Goal: Check status: Check status

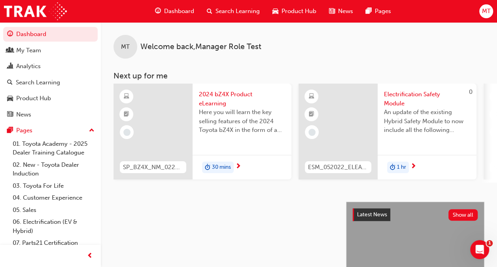
drag, startPoint x: 0, startPoint y: 0, endPoint x: 293, endPoint y: 156, distance: 332.0
click at [39, 50] on div "My Team" at bounding box center [28, 50] width 25 height 9
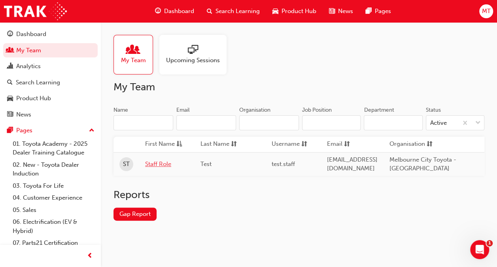
click at [156, 163] on link "Staff Role" at bounding box center [167, 163] width 44 height 9
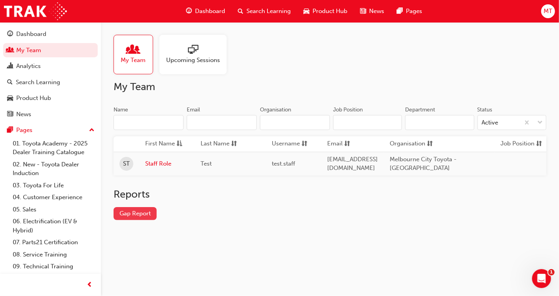
click at [132, 220] on link "Gap Report" at bounding box center [135, 213] width 43 height 13
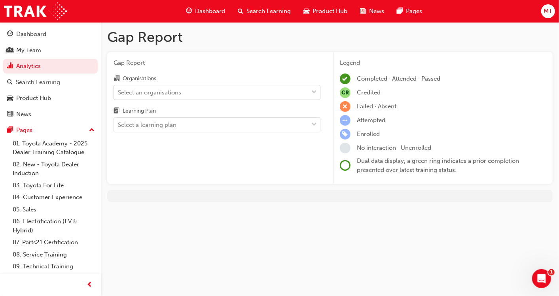
click at [181, 92] on div "Select an organisations" at bounding box center [149, 92] width 63 height 9
click at [119, 92] on input "Organisations Select an organisations" at bounding box center [118, 92] width 1 height 7
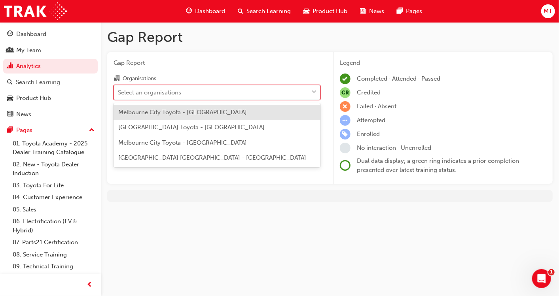
click at [174, 112] on span "Melbourne City Toyota - [GEOGRAPHIC_DATA]" at bounding box center [182, 112] width 129 height 7
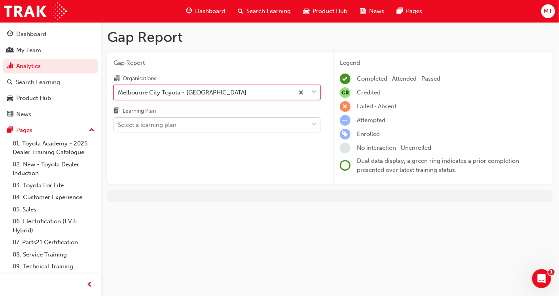
click at [162, 130] on div "Select a learning plan" at bounding box center [211, 125] width 194 height 14
click at [119, 128] on input "Learning Plan Select a learning plan" at bounding box center [118, 124] width 1 height 7
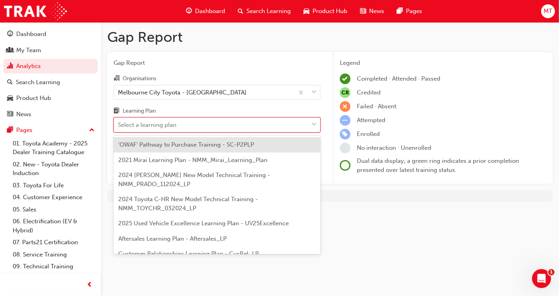
click at [156, 148] on div "'OWAF' Pathway to Purchase Training - SC-P2PLP" at bounding box center [217, 144] width 207 height 15
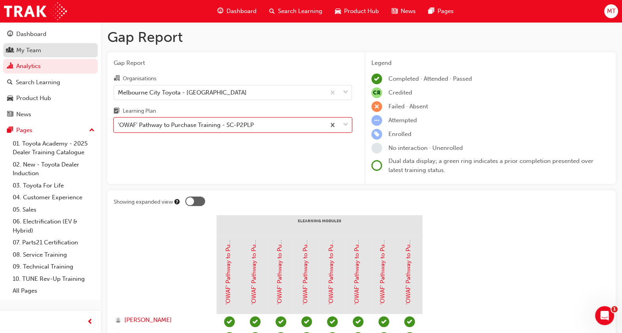
click at [32, 50] on div "My Team" at bounding box center [28, 50] width 25 height 9
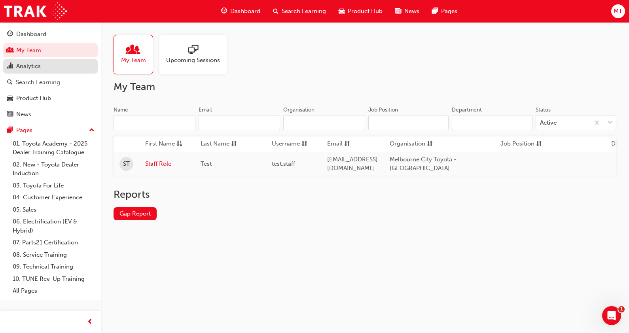
click at [37, 64] on div "Analytics" at bounding box center [28, 66] width 25 height 9
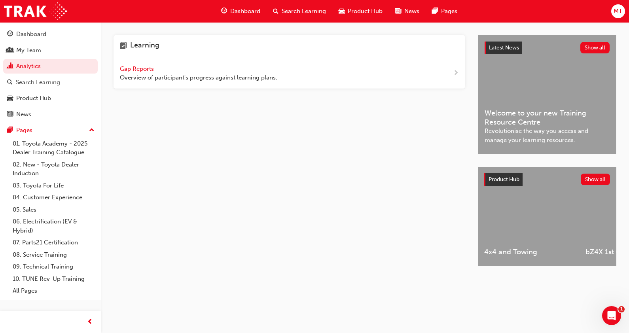
click at [144, 69] on span "Gap Reports" at bounding box center [138, 68] width 36 height 7
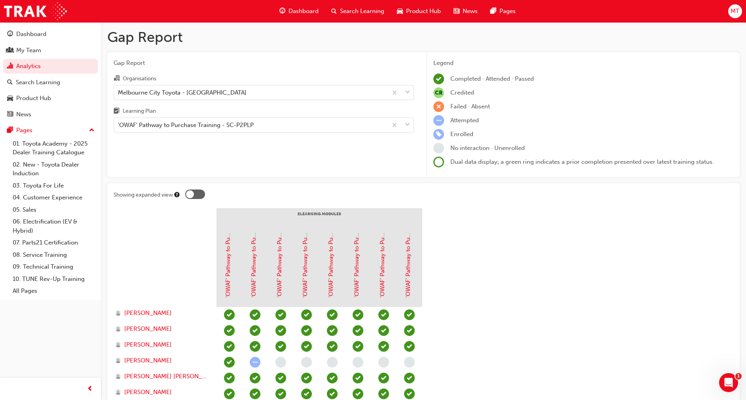
click at [497, 266] on section "eLearning Modules 'OWAF' Pathway to Purchase - Introduction to the Training Pro…" at bounding box center [424, 336] width 620 height 257
